Goal: Task Accomplishment & Management: Manage account settings

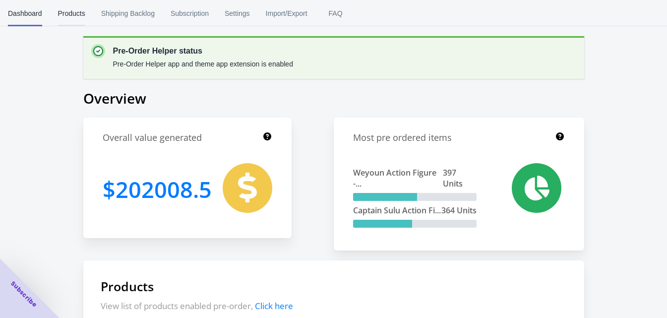
click at [81, 14] on span "Products" at bounding box center [71, 13] width 27 height 26
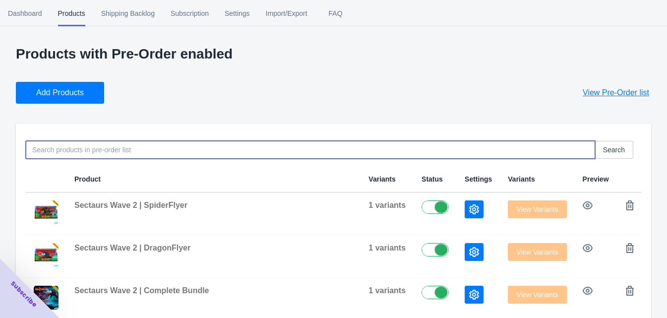
click at [104, 144] on input at bounding box center [310, 150] width 569 height 18
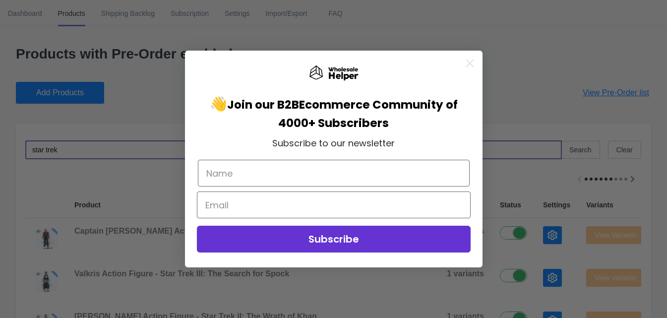
type input "star trek"
click at [467, 63] on circle "Close dialog" at bounding box center [469, 63] width 16 height 16
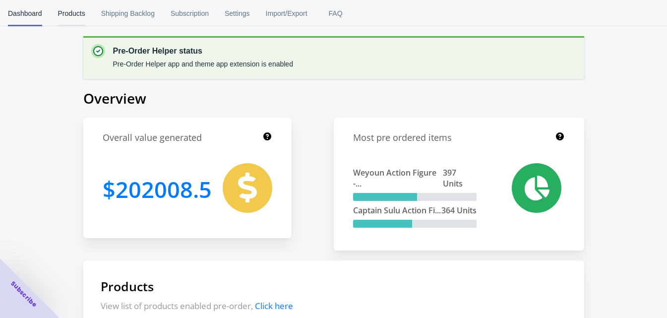
click at [92, 14] on button "Products" at bounding box center [71, 13] width 43 height 26
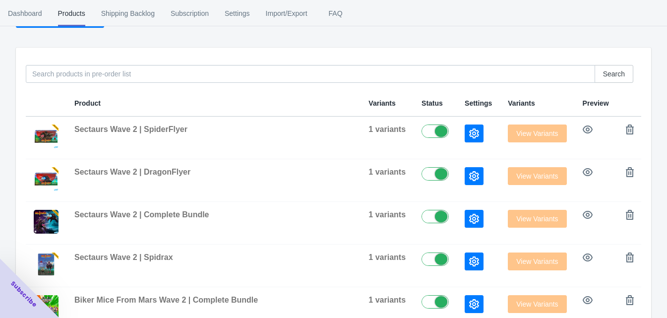
scroll to position [78, 0]
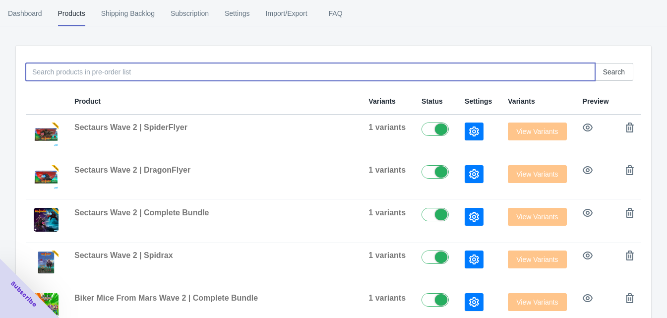
click at [143, 69] on input at bounding box center [310, 72] width 569 height 18
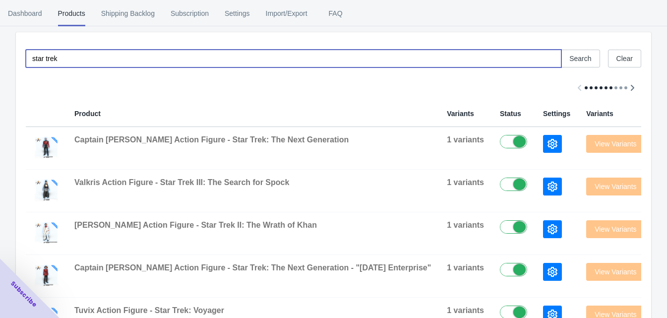
scroll to position [97, 0]
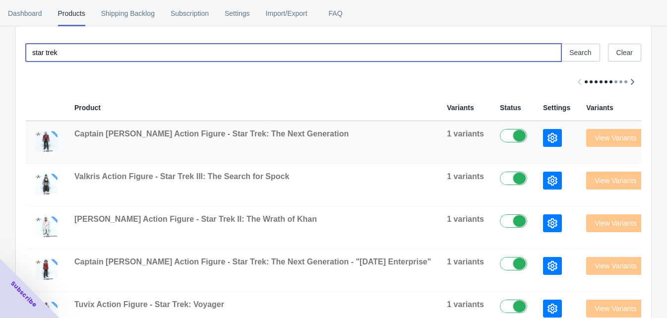
type input "star trek"
click at [547, 134] on icon "button" at bounding box center [552, 138] width 10 height 10
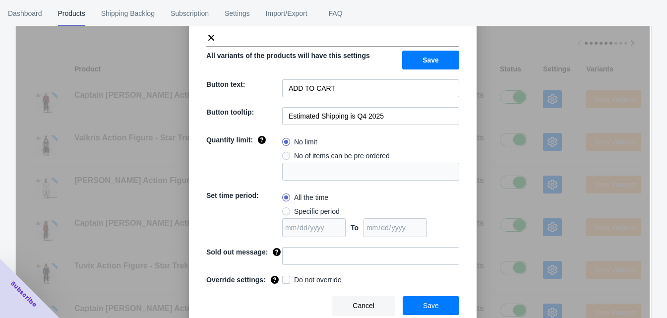
scroll to position [149, 0]
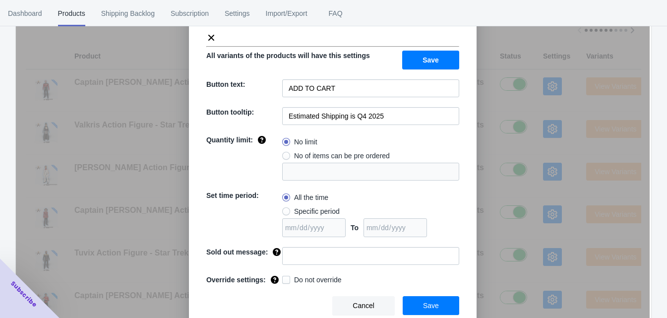
click at [282, 280] on span at bounding box center [286, 280] width 8 height 8
click at [284, 278] on input "Do not override" at bounding box center [284, 277] width 0 height 0
checkbox input "true"
click at [419, 309] on button "Save" at bounding box center [430, 305] width 57 height 19
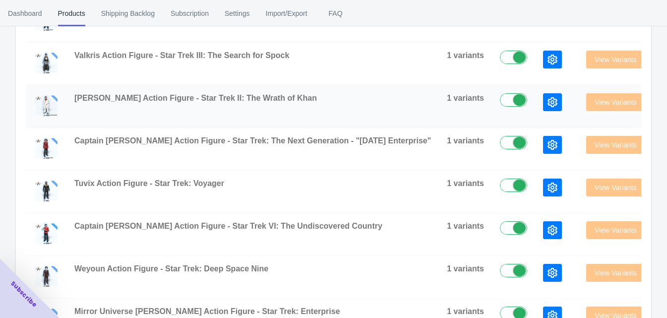
scroll to position [221, 0]
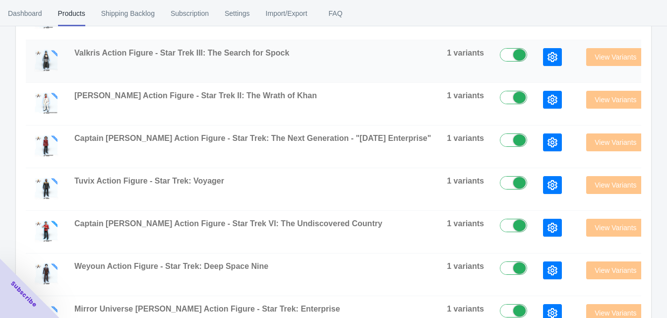
click at [543, 59] on button "button" at bounding box center [552, 57] width 19 height 18
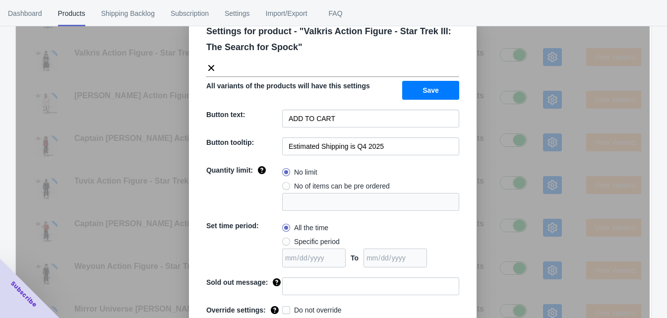
scroll to position [65, 0]
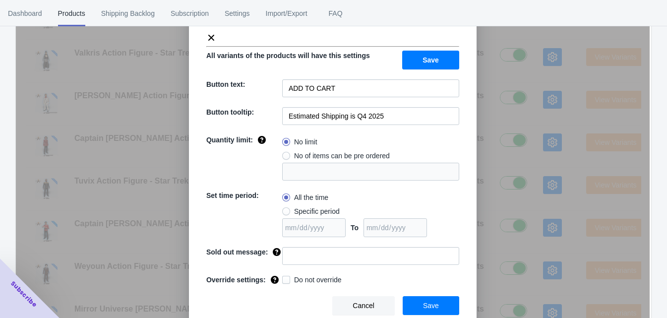
drag, startPoint x: 282, startPoint y: 278, endPoint x: 297, endPoint y: 281, distance: 15.3
click at [283, 278] on span at bounding box center [286, 280] width 8 height 8
click at [284, 278] on input "Do not override" at bounding box center [284, 277] width 0 height 0
checkbox input "true"
click at [435, 302] on button "Save" at bounding box center [430, 305] width 57 height 19
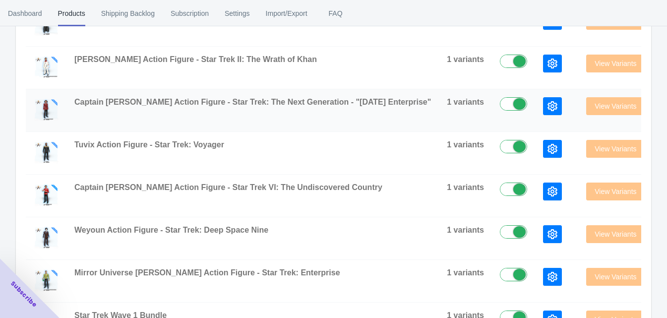
scroll to position [268, 0]
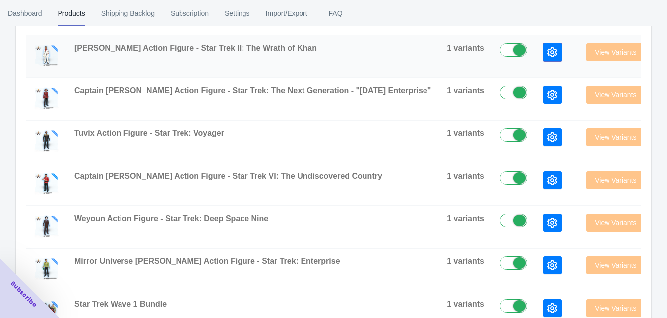
click at [543, 57] on button "button" at bounding box center [552, 52] width 19 height 18
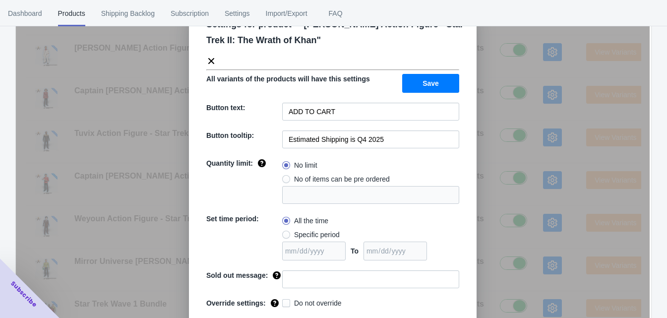
scroll to position [65, 0]
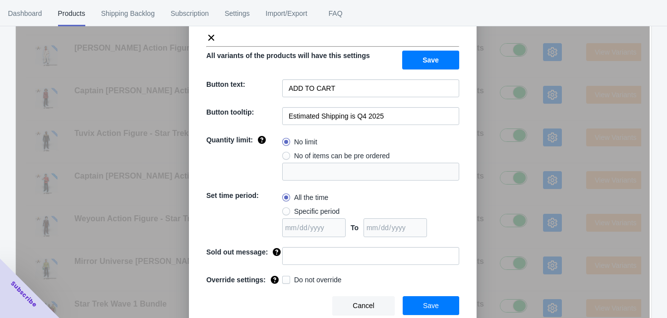
click at [284, 280] on span at bounding box center [286, 280] width 8 height 8
click at [284, 278] on input "Do not override" at bounding box center [284, 277] width 0 height 0
checkbox input "true"
click at [408, 301] on button "Save" at bounding box center [430, 305] width 57 height 19
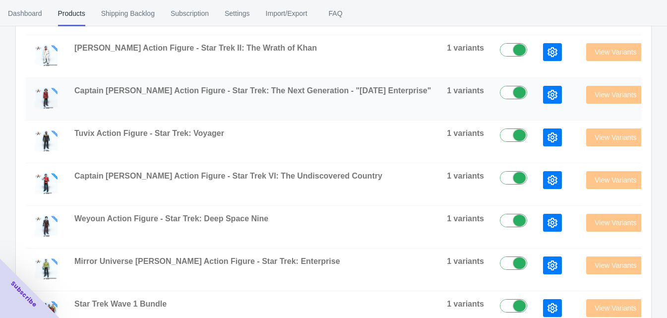
click at [547, 97] on icon "button" at bounding box center [552, 95] width 10 height 10
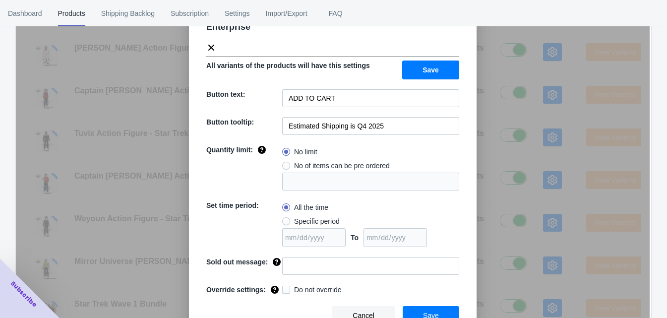
click at [282, 286] on span at bounding box center [286, 290] width 8 height 8
click at [284, 287] on input "Do not override" at bounding box center [284, 287] width 0 height 0
checkbox input "true"
click at [402, 306] on button "Save" at bounding box center [430, 315] width 57 height 19
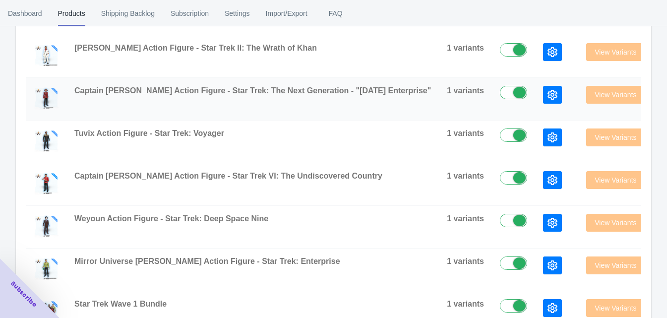
scroll to position [286, 0]
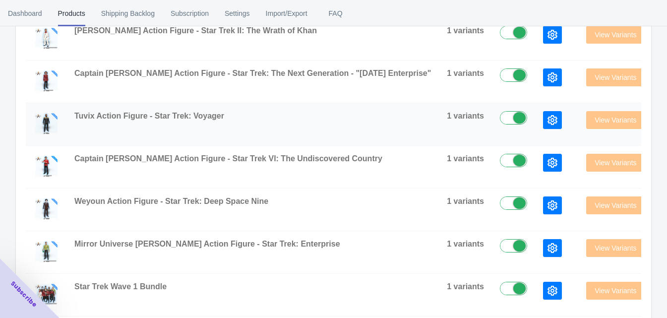
click at [547, 118] on icon "button" at bounding box center [552, 120] width 10 height 10
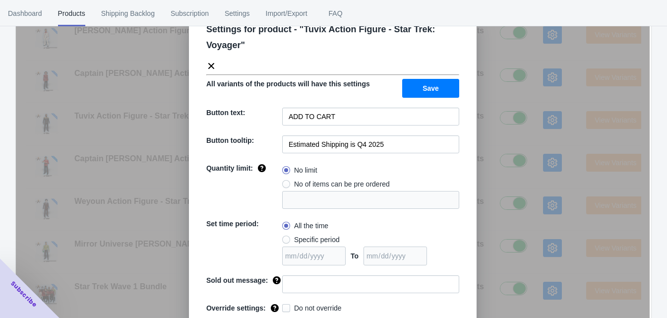
scroll to position [65, 0]
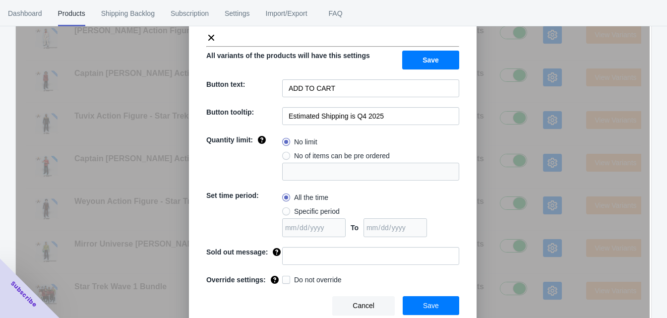
drag, startPoint x: 286, startPoint y: 279, endPoint x: 324, endPoint y: 285, distance: 38.1
click at [292, 281] on label "Do not override" at bounding box center [311, 280] width 59 height 10
checkbox input "true"
click at [424, 303] on span "Save" at bounding box center [431, 305] width 16 height 8
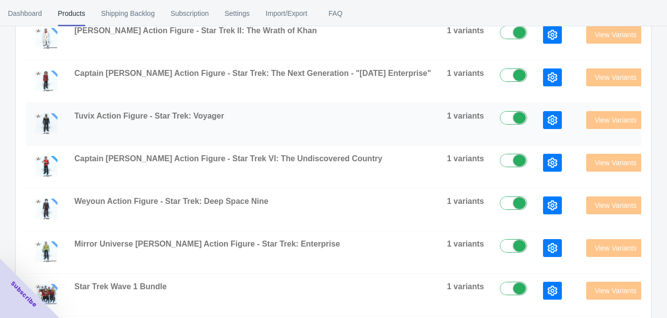
click at [547, 122] on icon "button" at bounding box center [552, 120] width 10 height 10
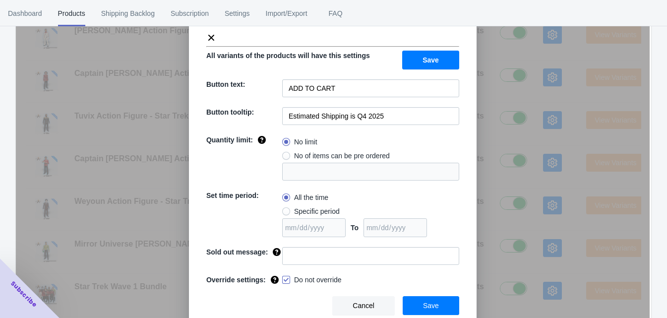
click at [411, 300] on button "Save" at bounding box center [430, 305] width 57 height 19
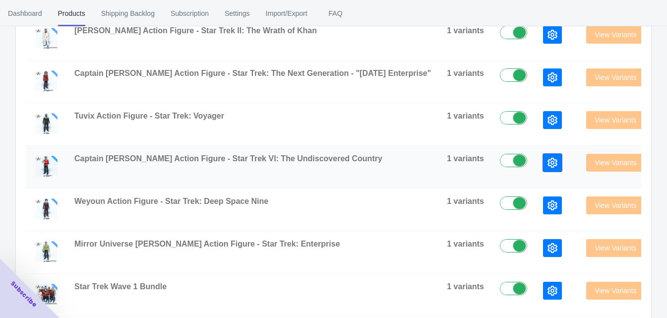
click at [547, 166] on icon "button" at bounding box center [552, 163] width 10 height 10
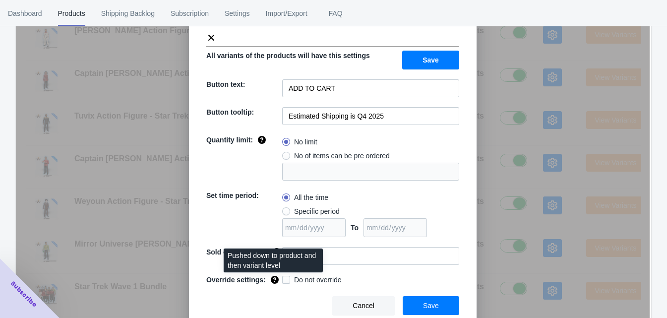
click at [282, 279] on span at bounding box center [286, 280] width 8 height 8
click at [284, 278] on input "Do not override" at bounding box center [284, 277] width 0 height 0
checkbox input "true"
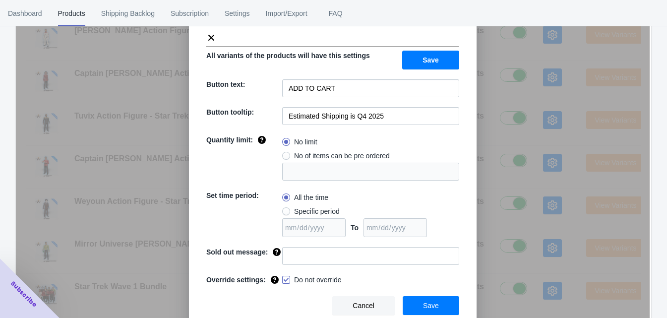
click at [423, 303] on span "Save" at bounding box center [431, 305] width 16 height 8
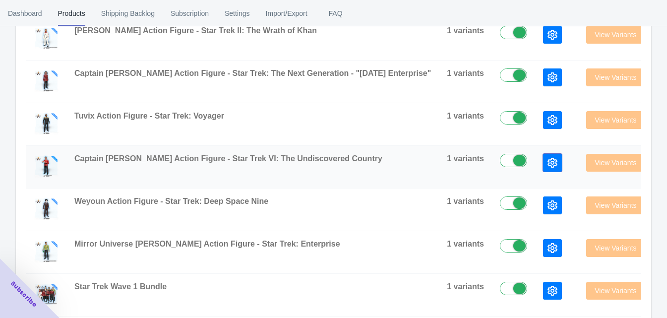
click at [547, 162] on icon "button" at bounding box center [552, 163] width 10 height 10
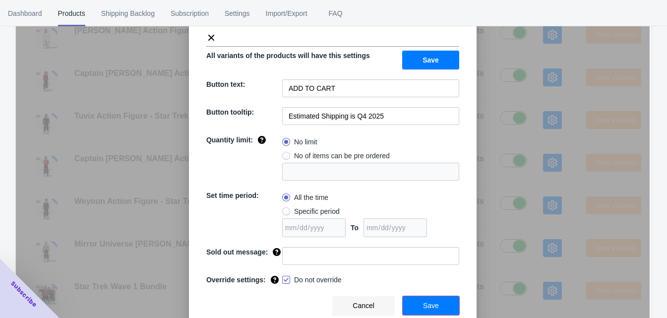
click at [423, 309] on span "Save" at bounding box center [431, 305] width 16 height 8
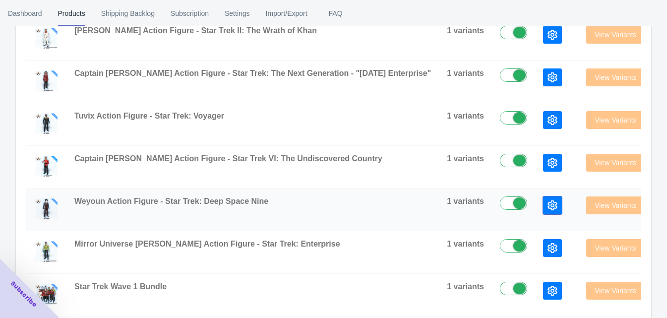
click at [547, 203] on icon "button" at bounding box center [552, 205] width 10 height 10
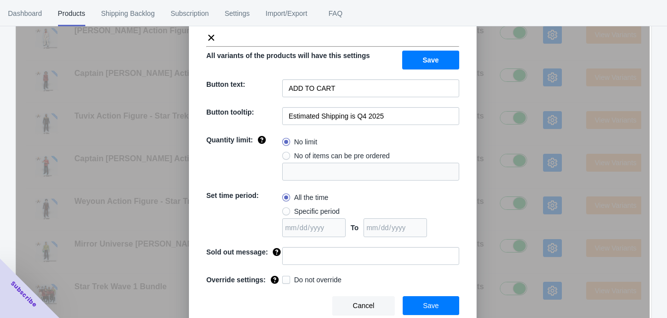
click at [288, 282] on label "Do not override" at bounding box center [311, 280] width 59 height 10
click at [285, 278] on input "Do not override" at bounding box center [284, 277] width 0 height 0
checkbox input "true"
click at [437, 297] on button "Save" at bounding box center [430, 305] width 57 height 19
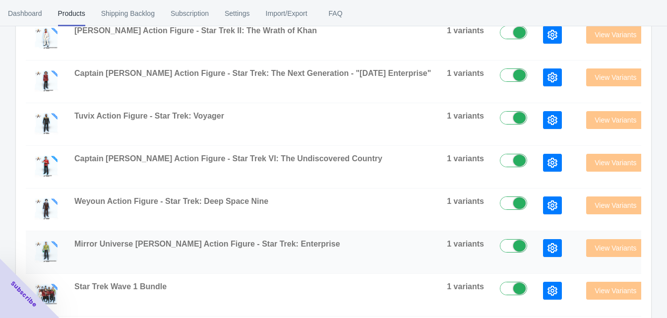
click at [543, 250] on button "button" at bounding box center [552, 248] width 19 height 18
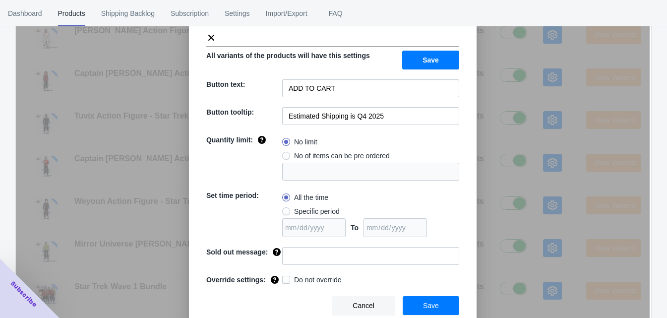
click at [288, 281] on label "Do not override" at bounding box center [311, 280] width 59 height 10
click at [285, 278] on input "Do not override" at bounding box center [284, 277] width 0 height 0
checkbox input "true"
drag, startPoint x: 384, startPoint y: 290, endPoint x: 392, endPoint y: 293, distance: 8.3
click at [384, 291] on div "Cancel Save" at bounding box center [328, 301] width 261 height 27
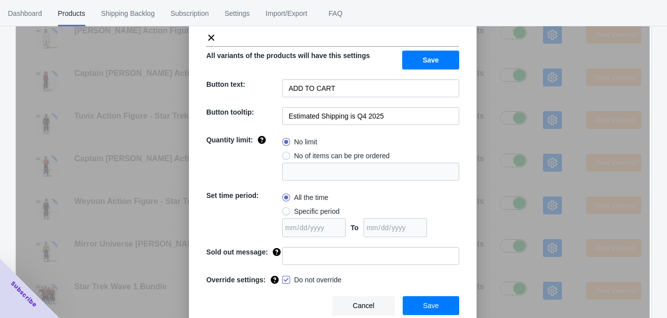
click at [432, 308] on span "Save" at bounding box center [431, 305] width 16 height 8
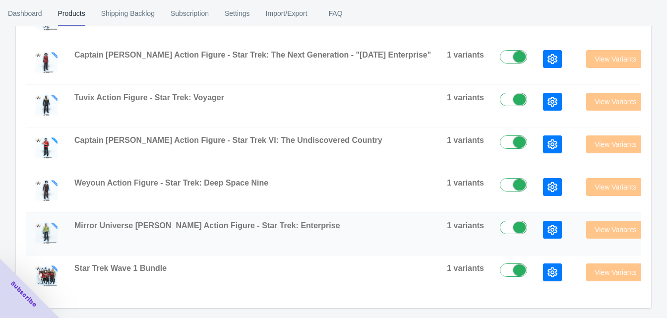
scroll to position [311, 0]
click at [543, 266] on button "button" at bounding box center [552, 272] width 19 height 18
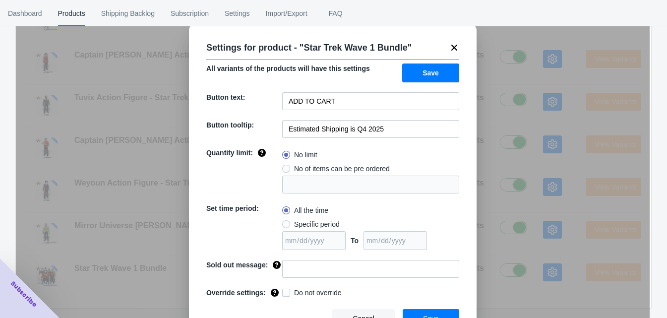
scroll to position [32, 0]
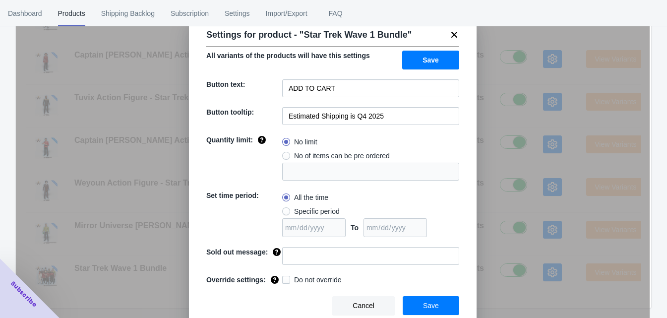
click at [284, 278] on span at bounding box center [286, 280] width 8 height 8
click at [284, 278] on input "Do not override" at bounding box center [284, 277] width 0 height 0
checkbox input "true"
click at [408, 296] on button "Save" at bounding box center [430, 305] width 57 height 19
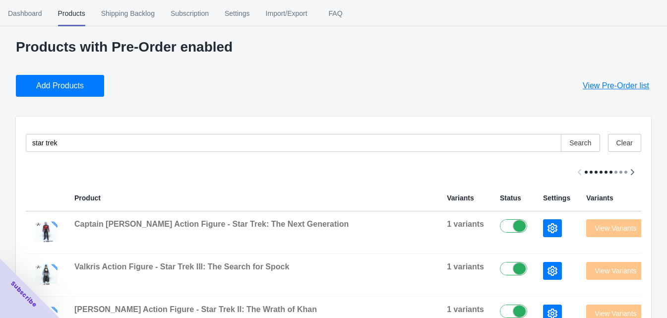
scroll to position [0, 0]
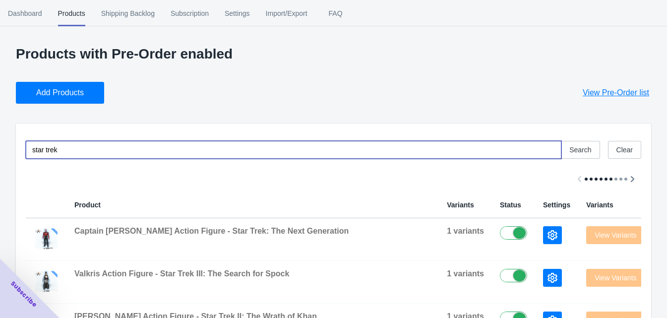
drag, startPoint x: 89, startPoint y: 145, endPoint x: 18, endPoint y: 145, distance: 71.4
click at [18, 145] on div "star trek Search Clear" at bounding box center [329, 146] width 623 height 26
type input "sectaur"
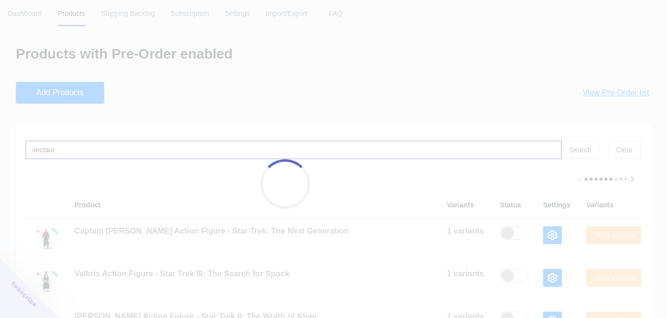
checkbox input "false"
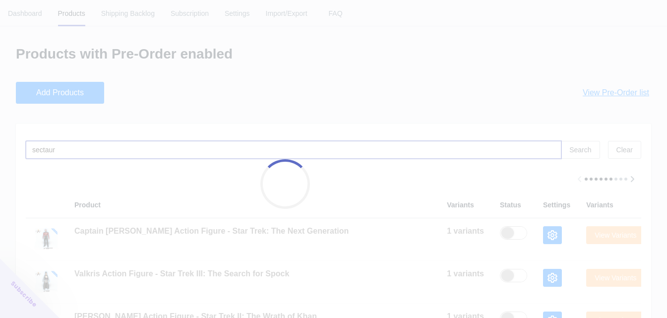
checkbox input "false"
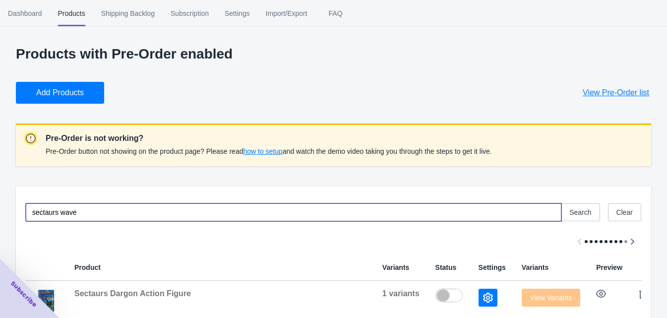
type input "sectaurs wave 2"
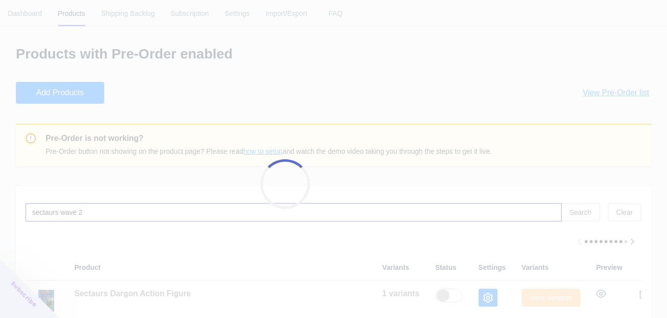
checkbox input "true"
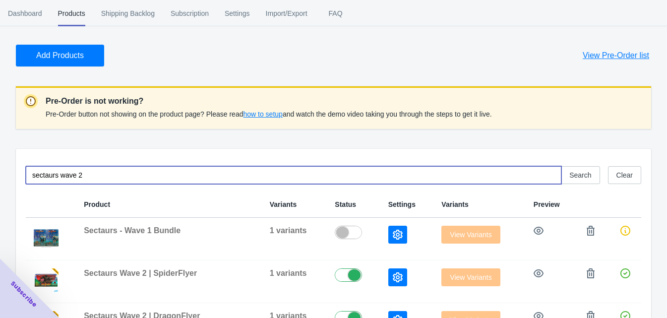
scroll to position [82, 0]
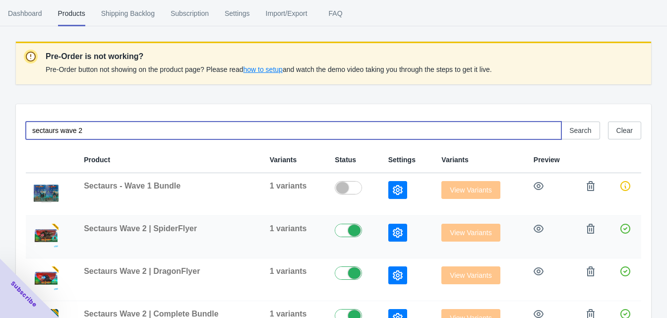
type input "sectaurs wave 2"
click at [394, 231] on icon "button" at bounding box center [398, 233] width 10 height 10
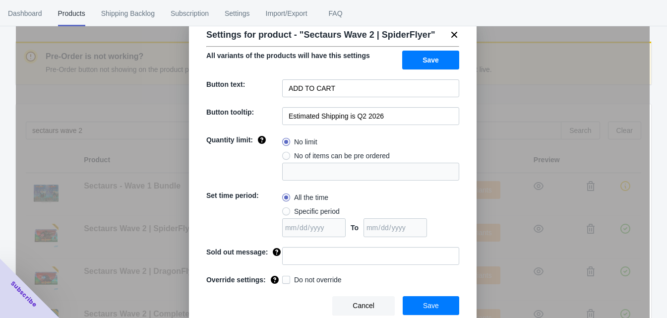
scroll to position [32, 0]
click at [282, 279] on span at bounding box center [286, 280] width 8 height 8
click at [284, 278] on input "Do not override" at bounding box center [284, 277] width 0 height 0
checkbox input "true"
click at [418, 303] on button "Save" at bounding box center [430, 305] width 57 height 19
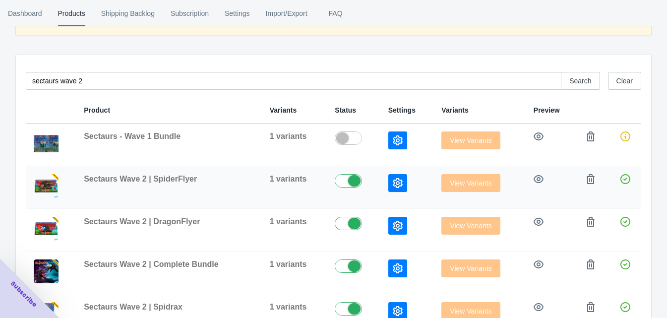
scroll to position [132, 0]
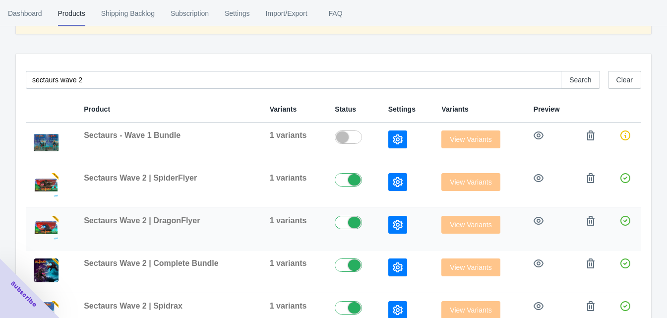
click at [400, 228] on button "button" at bounding box center [397, 225] width 19 height 18
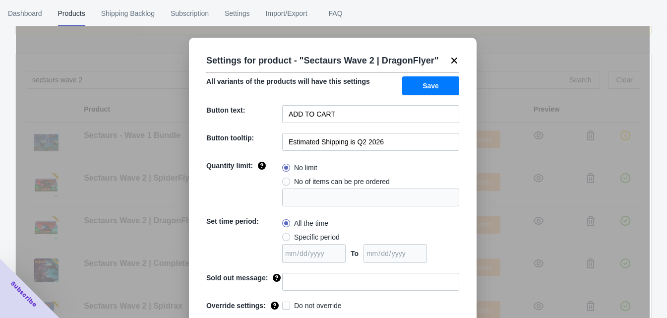
scroll to position [32, 0]
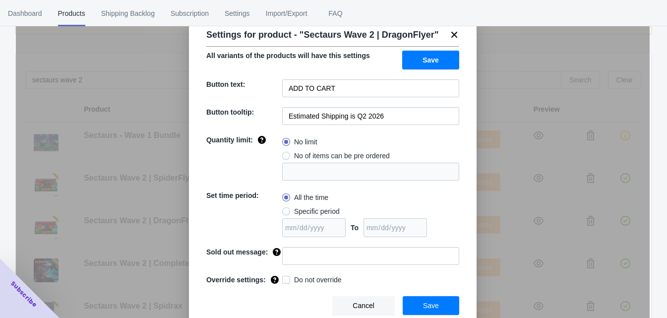
click at [287, 278] on label "Do not override" at bounding box center [311, 280] width 59 height 10
click at [285, 278] on input "Do not override" at bounding box center [284, 277] width 0 height 0
checkbox input "true"
click at [432, 301] on span "Save" at bounding box center [431, 305] width 16 height 8
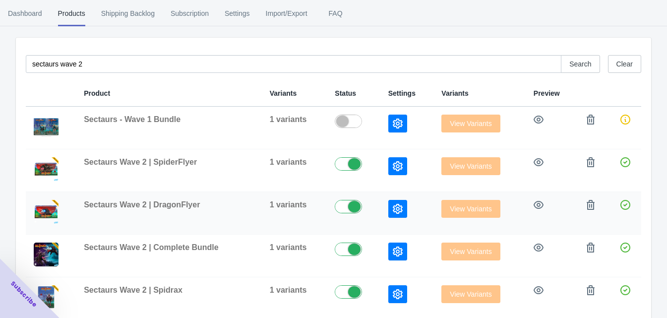
scroll to position [170, 0]
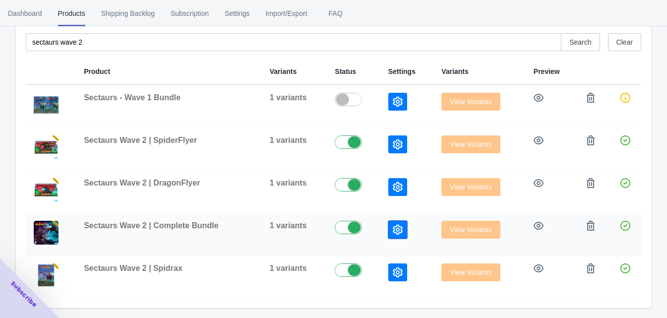
click at [393, 227] on icon "button" at bounding box center [398, 230] width 10 height 10
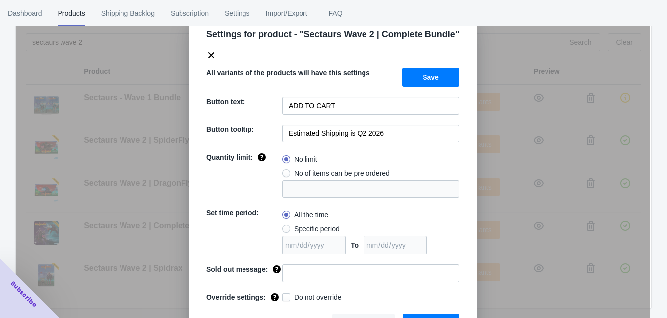
scroll to position [50, 0]
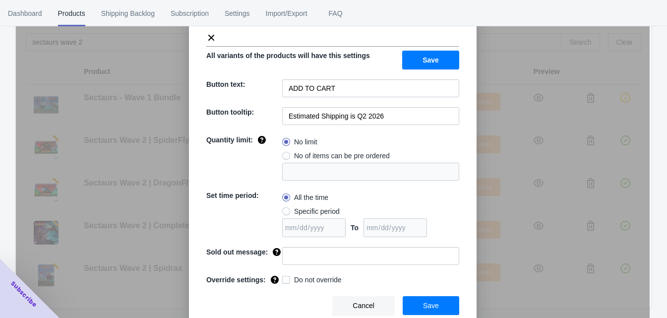
click at [287, 282] on label "Do not override" at bounding box center [311, 280] width 59 height 10
click at [285, 278] on input "Do not override" at bounding box center [284, 277] width 0 height 0
checkbox input "true"
click at [427, 308] on span "Save" at bounding box center [431, 305] width 16 height 8
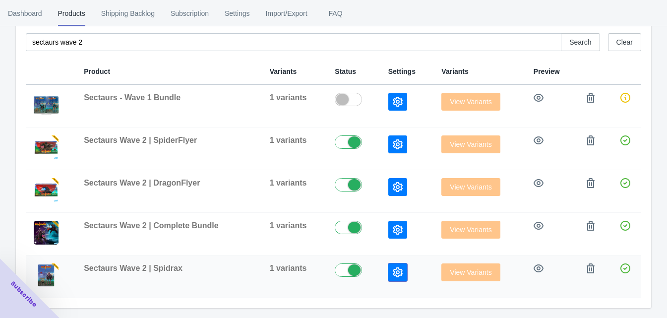
click at [400, 274] on button "button" at bounding box center [397, 272] width 19 height 18
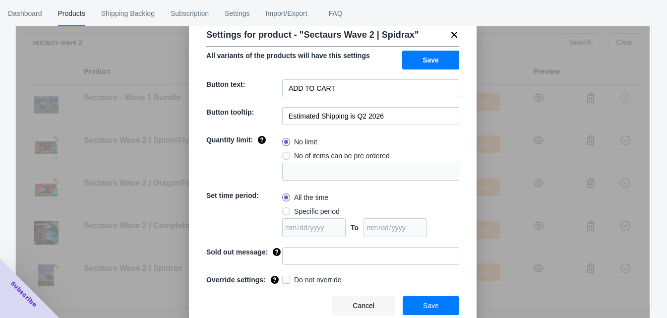
scroll to position [32, 0]
click at [284, 280] on span at bounding box center [286, 280] width 8 height 8
click at [284, 278] on input "Do not override" at bounding box center [284, 277] width 0 height 0
checkbox input "true"
click at [423, 304] on span "Save" at bounding box center [431, 305] width 16 height 8
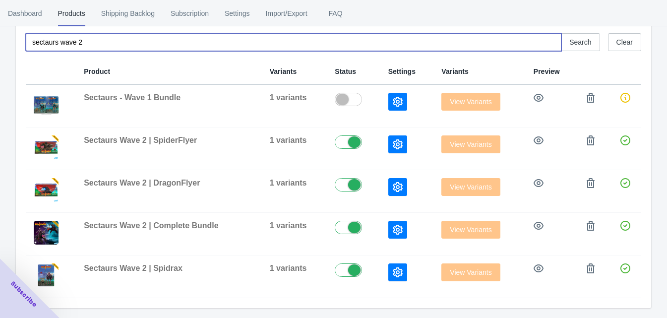
drag, startPoint x: 128, startPoint y: 39, endPoint x: -10, endPoint y: 38, distance: 138.8
